Goal: Task Accomplishment & Management: Use online tool/utility

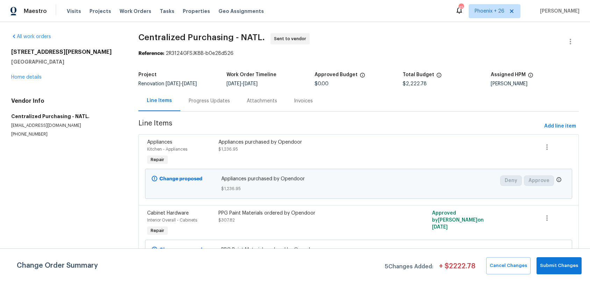
click at [136, 11] on span "Work Orders" at bounding box center [136, 11] width 32 height 7
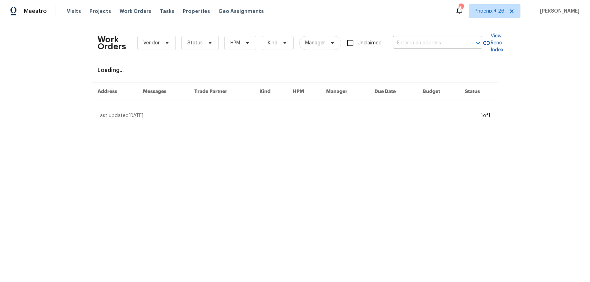
drag, startPoint x: 411, startPoint y: 27, endPoint x: 418, endPoint y: 40, distance: 15.7
click at [411, 28] on div "Work Orders Vendor Status HPM Kind Manager Unclaimed ​ View Reno Index Loading.…" at bounding box center [295, 73] width 590 height 103
click at [418, 40] on input "text" at bounding box center [428, 43] width 70 height 11
paste input "[STREET_ADDRESS]"
type input "[STREET_ADDRESS]"
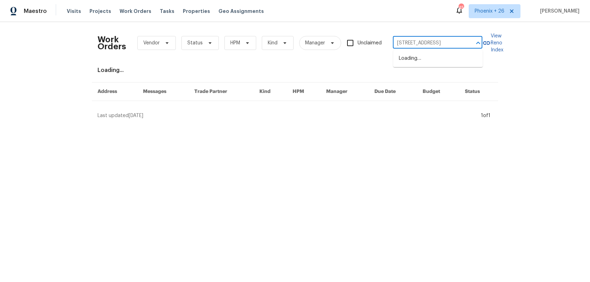
scroll to position [0, 36]
click at [424, 59] on li "[STREET_ADDRESS]" at bounding box center [437, 59] width 89 height 12
type input "[STREET_ADDRESS]"
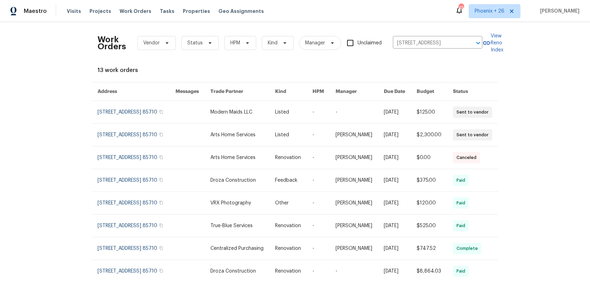
click at [246, 119] on link at bounding box center [242, 112] width 65 height 22
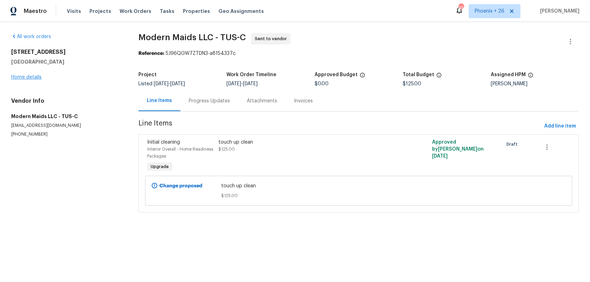
click at [20, 72] on div "[STREET_ADDRESS] Home details" at bounding box center [66, 65] width 110 height 32
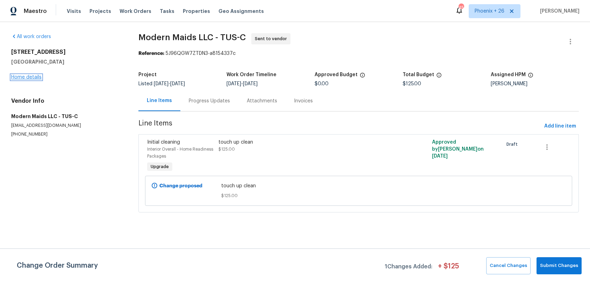
click at [24, 78] on link "Home details" at bounding box center [26, 77] width 30 height 5
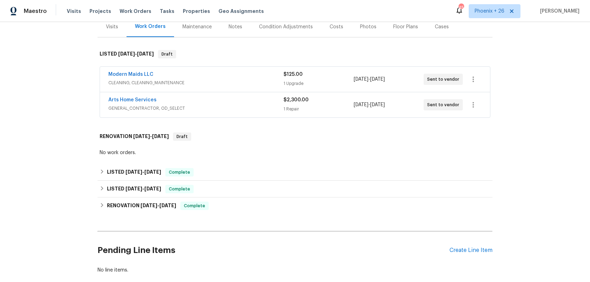
scroll to position [104, 0]
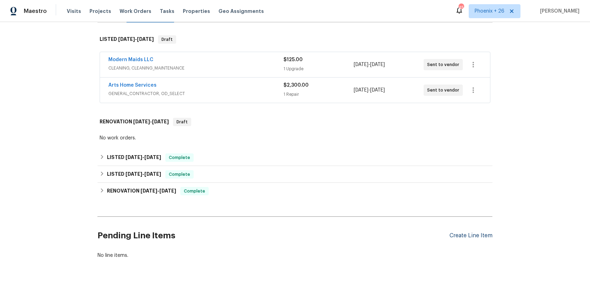
click at [479, 235] on div "Create Line Item" at bounding box center [471, 235] width 43 height 7
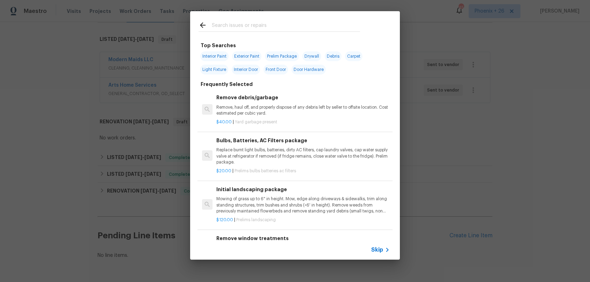
click at [264, 26] on input "text" at bounding box center [286, 26] width 148 height 10
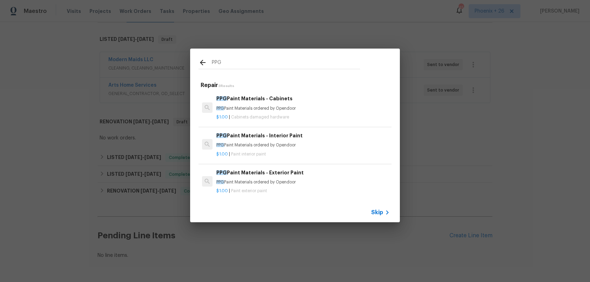
type input "PPG"
click at [310, 114] on div "$1.00 | Cabinets damaged hardware" at bounding box center [302, 116] width 173 height 9
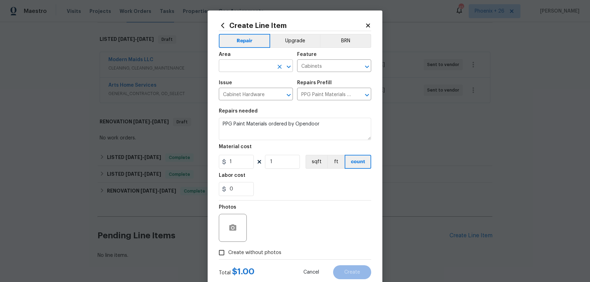
click at [250, 64] on input "text" at bounding box center [246, 66] width 55 height 11
click at [265, 96] on li "Interior Overall" at bounding box center [256, 94] width 74 height 12
type input "Interior Overall"
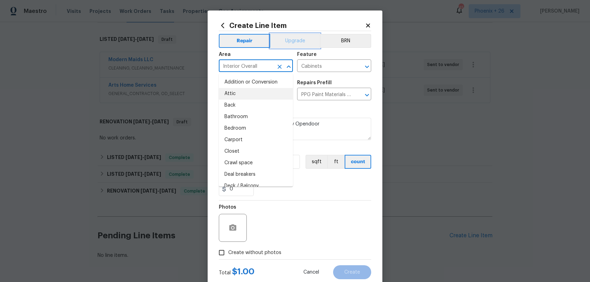
drag, startPoint x: 302, startPoint y: 38, endPoint x: 295, endPoint y: 63, distance: 25.7
click at [301, 38] on button "Upgrade" at bounding box center [295, 41] width 50 height 14
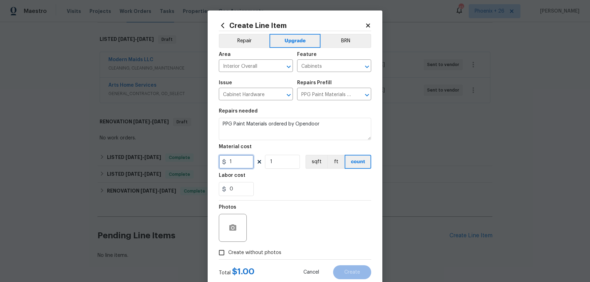
click at [238, 165] on input "1" at bounding box center [236, 162] width 35 height 14
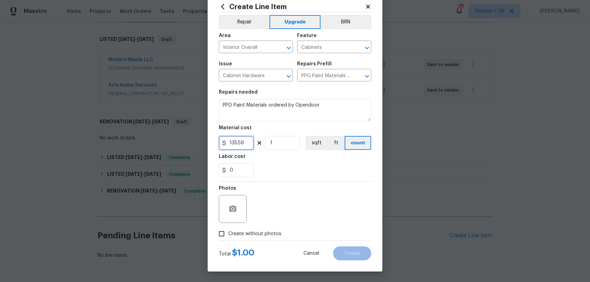
type input "135.59"
click at [260, 233] on span "Create without photos" at bounding box center [254, 233] width 53 height 7
click at [228, 233] on input "Create without photos" at bounding box center [221, 233] width 13 height 13
checkbox input "true"
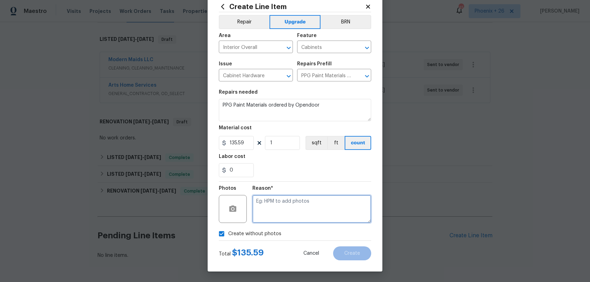
click at [275, 216] on textarea at bounding box center [311, 209] width 119 height 28
type textarea "NA"
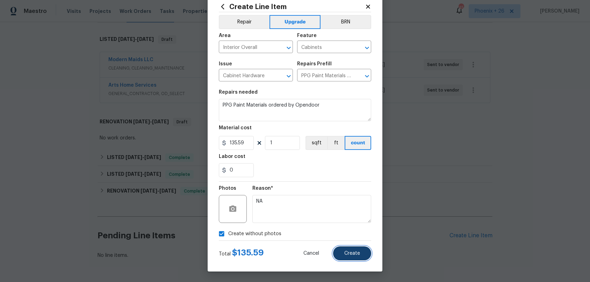
click at [350, 249] on button "Create" at bounding box center [352, 253] width 38 height 14
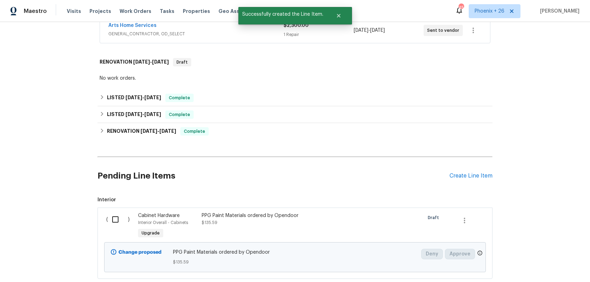
scroll to position [208, 0]
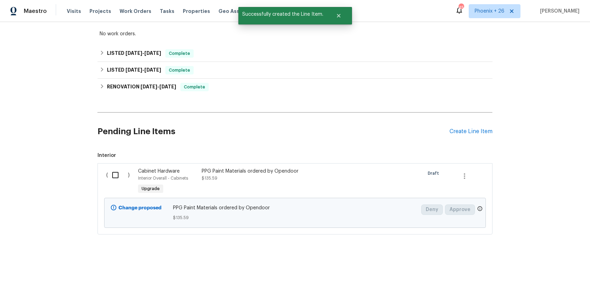
click at [112, 163] on div "( ) Cabinet Hardware Interior Overall - Cabinets Upgrade PPG Paint Materials or…" at bounding box center [295, 198] width 395 height 71
click at [124, 179] on input "checkbox" at bounding box center [118, 175] width 20 height 15
click at [533, 267] on span "Create Work Order" at bounding box center [550, 264] width 46 height 9
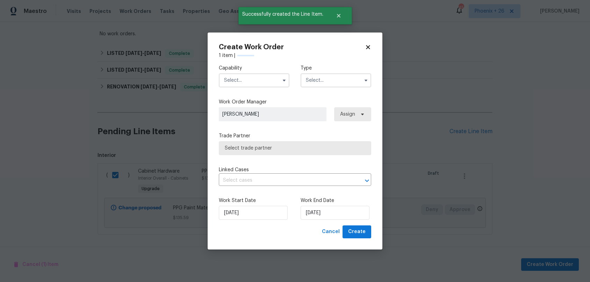
checkbox input "false"
drag, startPoint x: 252, startPoint y: 76, endPoint x: 252, endPoint y: 80, distance: 4.6
click at [252, 76] on input "text" at bounding box center [254, 80] width 71 height 14
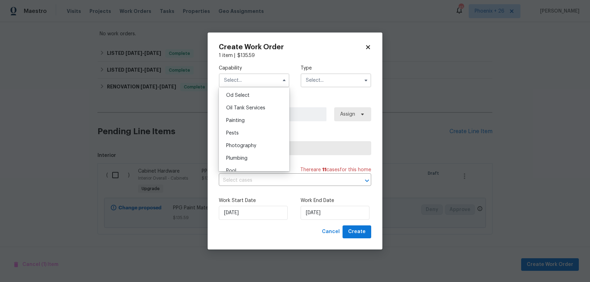
scroll to position [573, 0]
click at [252, 107] on div "Painting" at bounding box center [254, 110] width 67 height 13
type input "Painting"
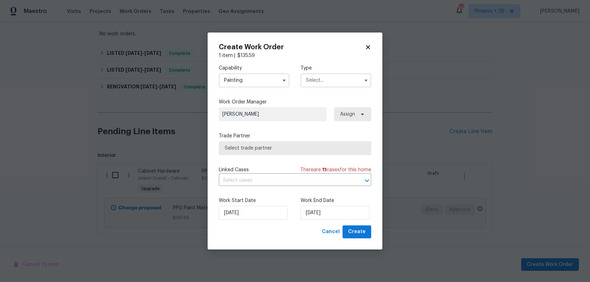
drag, startPoint x: 337, startPoint y: 82, endPoint x: 336, endPoint y: 87, distance: 4.9
click at [337, 83] on input "text" at bounding box center [336, 80] width 71 height 14
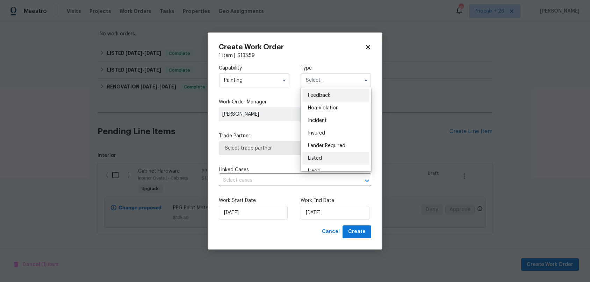
scroll to position [83, 0]
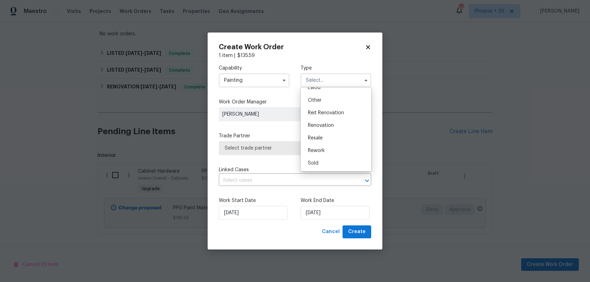
click at [333, 127] on span "Renovation" at bounding box center [321, 125] width 26 height 5
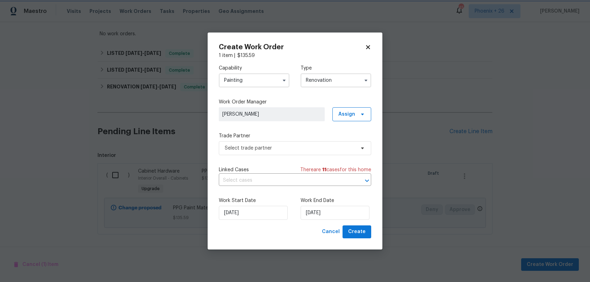
scroll to position [0, 0]
click at [349, 113] on span "Assign" at bounding box center [346, 114] width 17 height 7
click at [329, 87] on div "Capability Painting Type Renovation" at bounding box center [295, 76] width 152 height 34
click at [326, 78] on input "Renovation" at bounding box center [336, 80] width 71 height 14
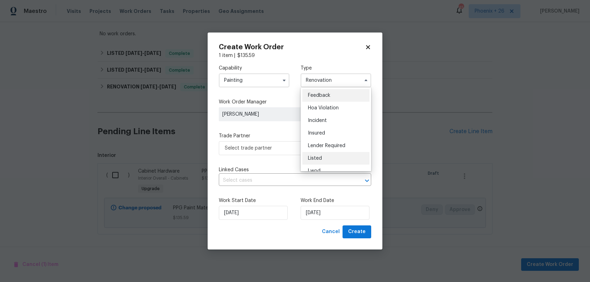
click at [330, 155] on div "Listed" at bounding box center [335, 158] width 67 height 13
type input "Listed"
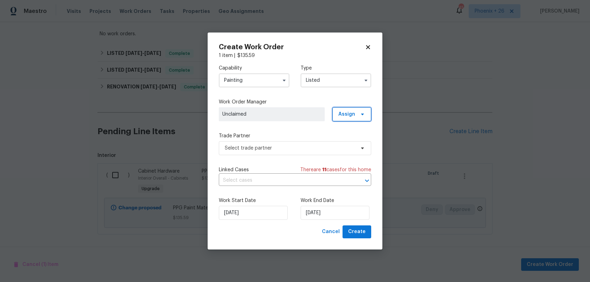
click at [353, 113] on span "Assign" at bounding box center [346, 114] width 17 height 7
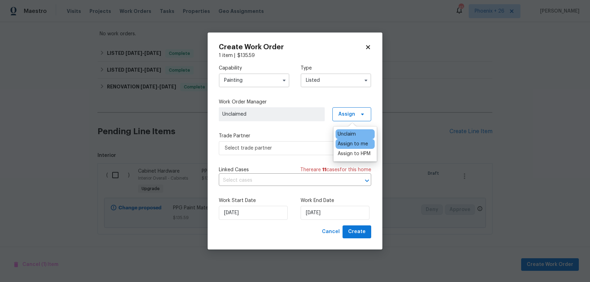
click at [350, 147] on div "Assign to me" at bounding box center [353, 144] width 30 height 7
click at [271, 148] on span "Select trade partner" at bounding box center [290, 148] width 130 height 7
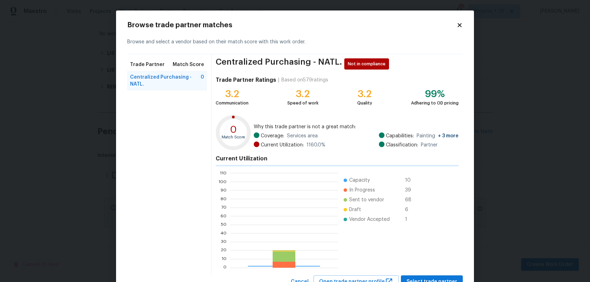
scroll to position [98, 108]
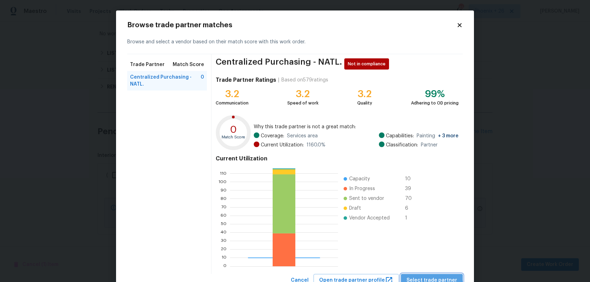
click at [435, 275] on button "Select trade partner" at bounding box center [432, 280] width 62 height 13
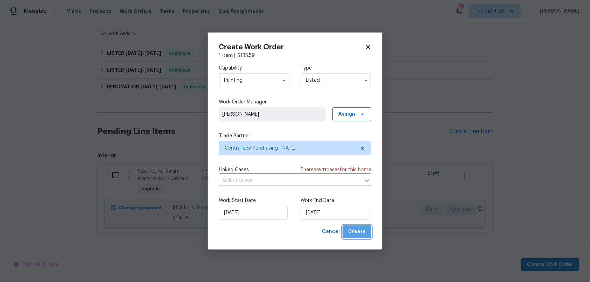
click at [361, 235] on span "Create" at bounding box center [356, 232] width 17 height 9
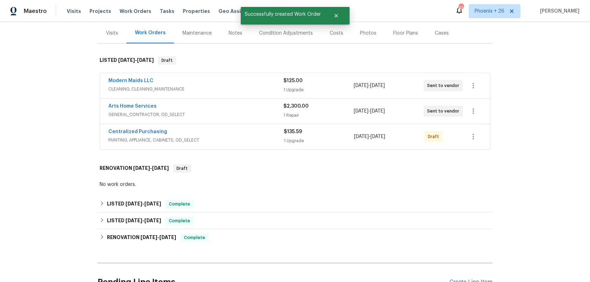
scroll to position [75, 0]
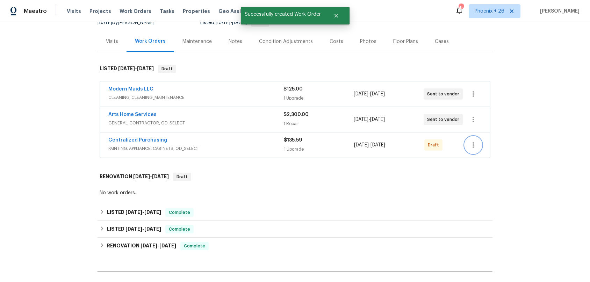
click at [478, 143] on button "button" at bounding box center [473, 145] width 17 height 17
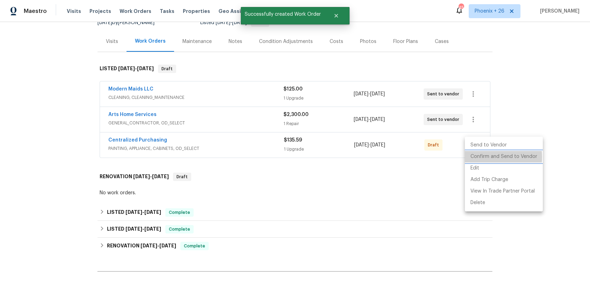
click at [479, 158] on li "Confirm and Send to Vendor" at bounding box center [504, 157] width 78 height 12
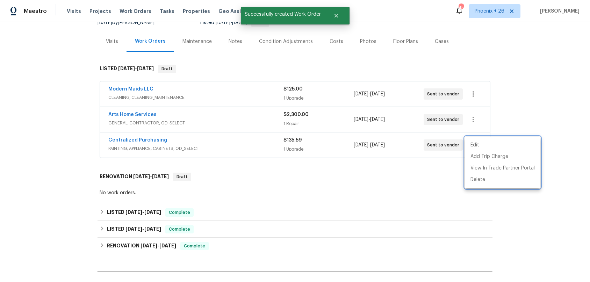
drag, startPoint x: 245, startPoint y: 149, endPoint x: 223, endPoint y: 145, distance: 22.7
click at [227, 145] on div at bounding box center [295, 141] width 590 height 282
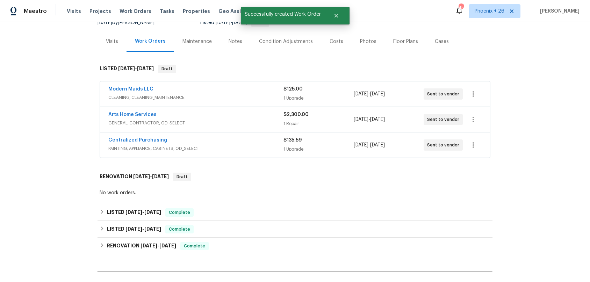
click at [141, 143] on span "Centralized Purchasing" at bounding box center [137, 140] width 59 height 7
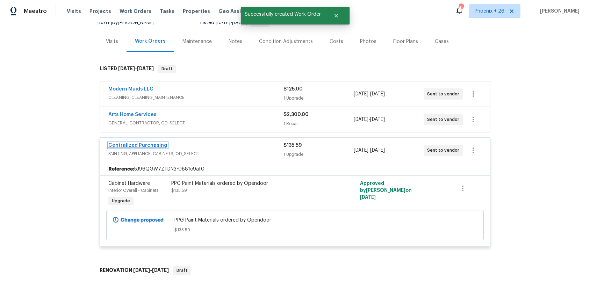
click at [144, 144] on link "Centralized Purchasing" at bounding box center [137, 145] width 59 height 5
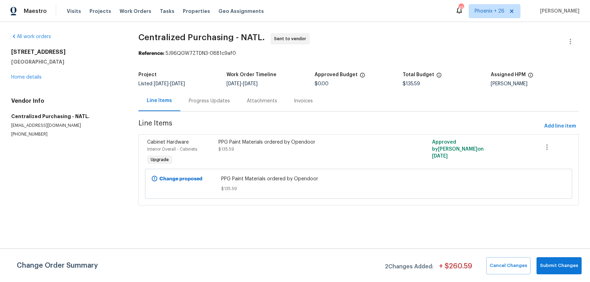
click at [28, 73] on div "[STREET_ADDRESS] Home details" at bounding box center [66, 65] width 110 height 32
click at [28, 76] on link "Home details" at bounding box center [26, 77] width 30 height 5
